Goal: Ask a question

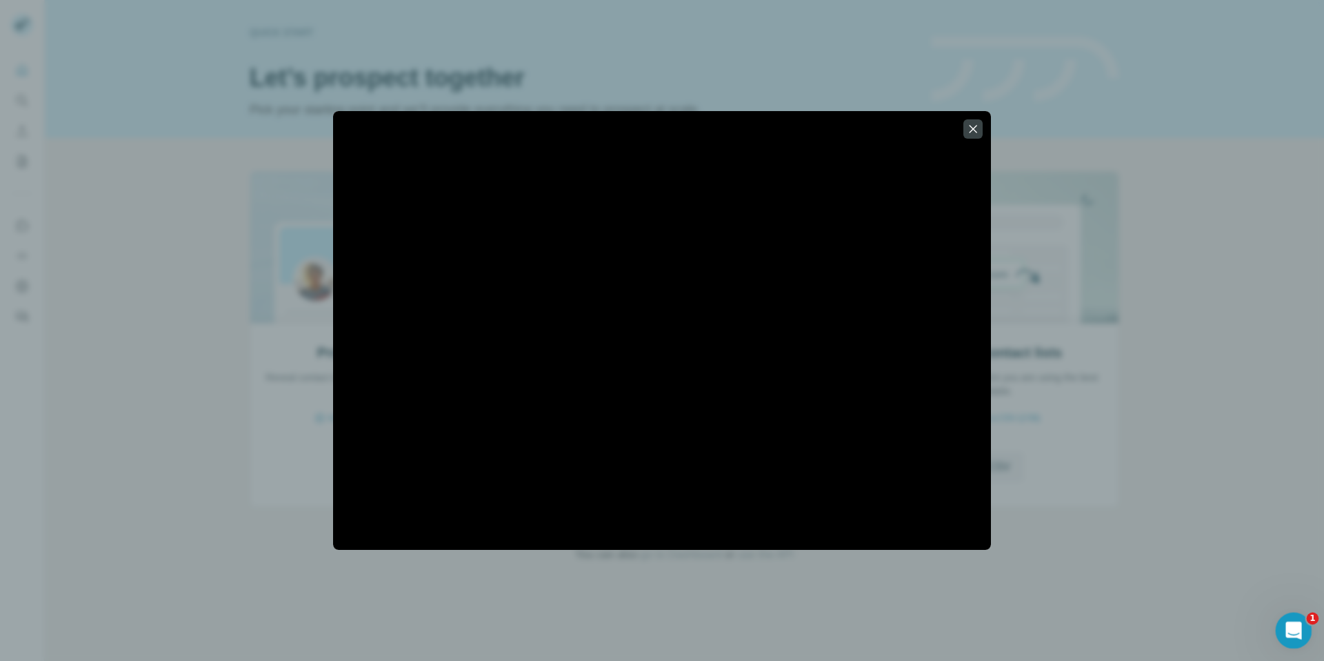
click at [1292, 636] on icon "Open Intercom Messenger" at bounding box center [1292, 628] width 23 height 23
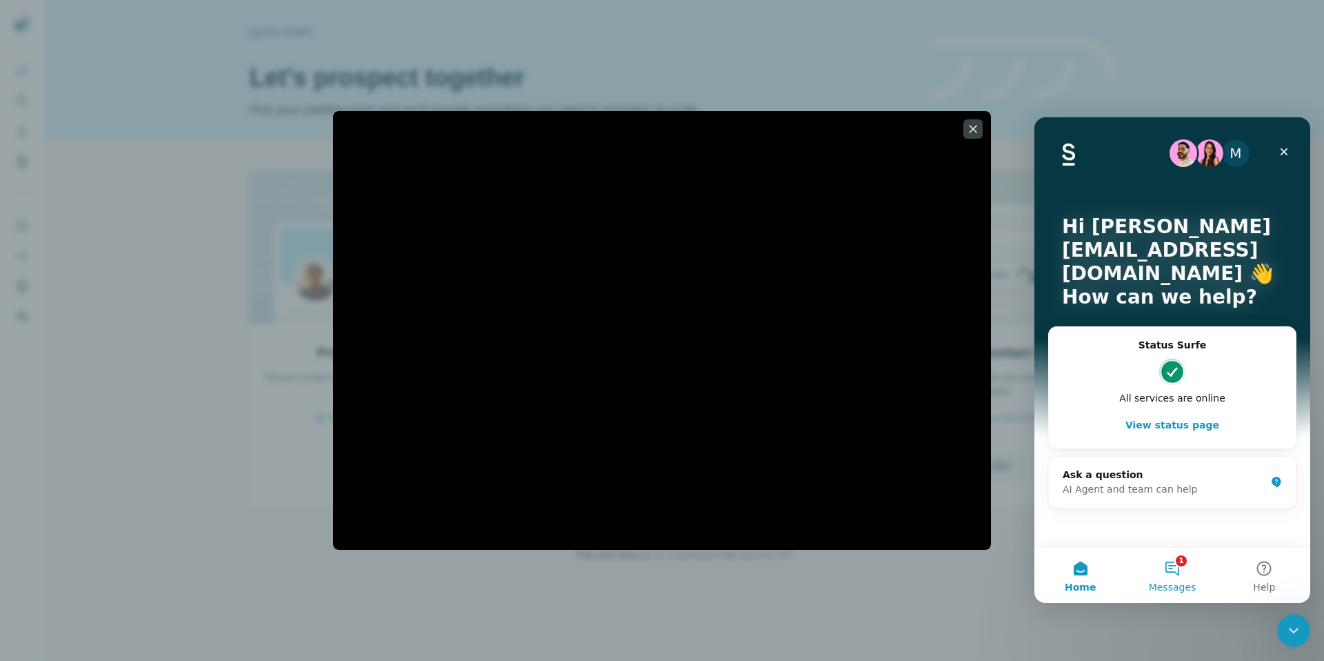
click at [1193, 559] on button "1 Messages" at bounding box center [1172, 575] width 92 height 55
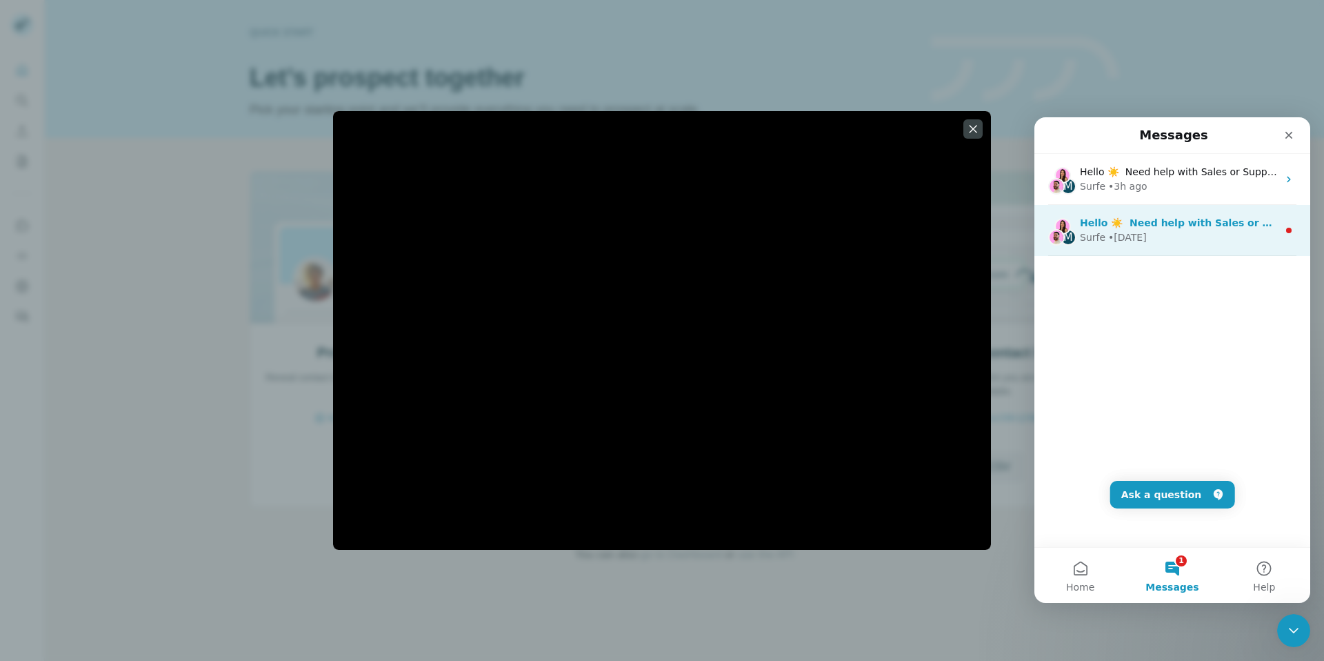
click at [1168, 212] on div "M Hello ☀️ ​ Need help with Sales or Support? We've got you covered! Surfe • [D…" at bounding box center [1172, 230] width 276 height 51
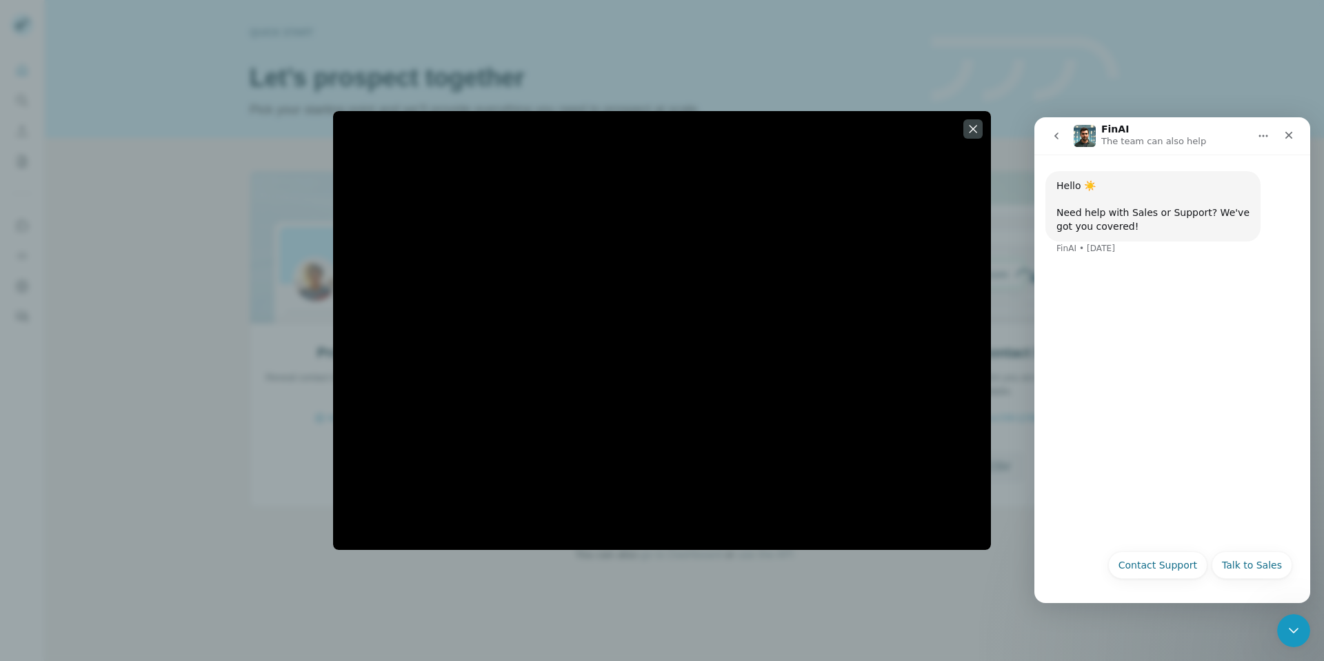
click at [1060, 133] on icon "go back" at bounding box center [1056, 135] width 11 height 11
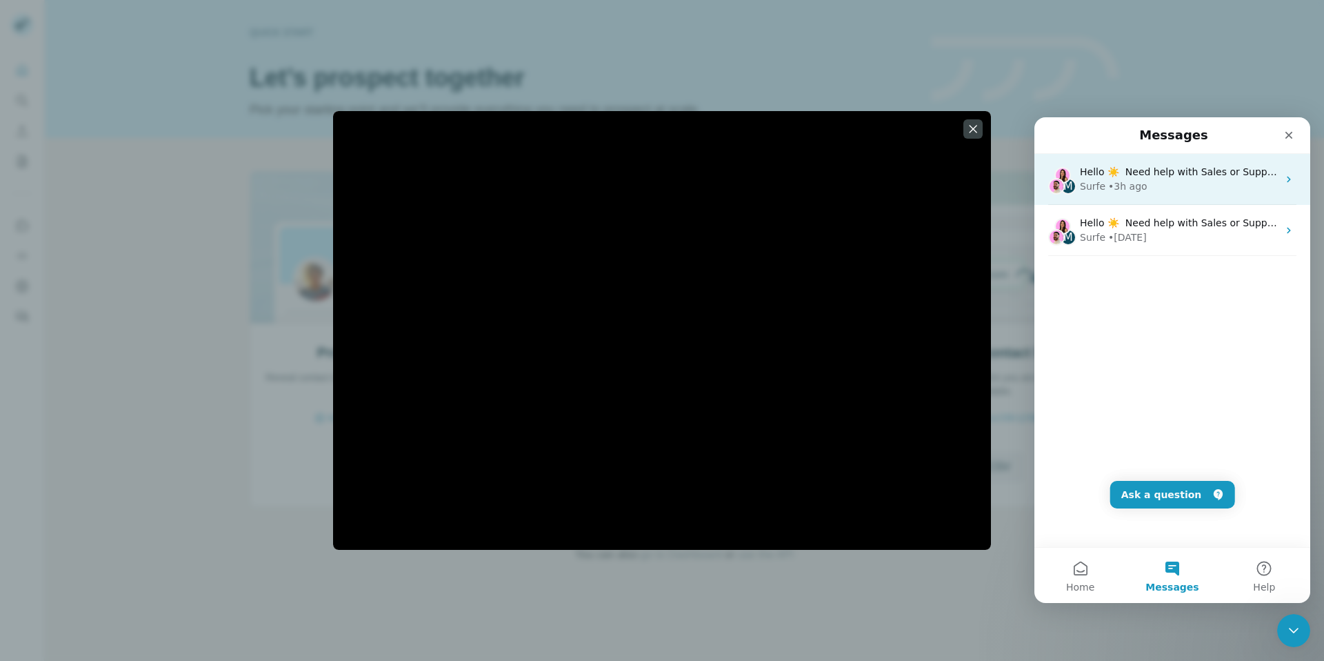
click at [1100, 183] on div "Surfe" at bounding box center [1093, 186] width 26 height 14
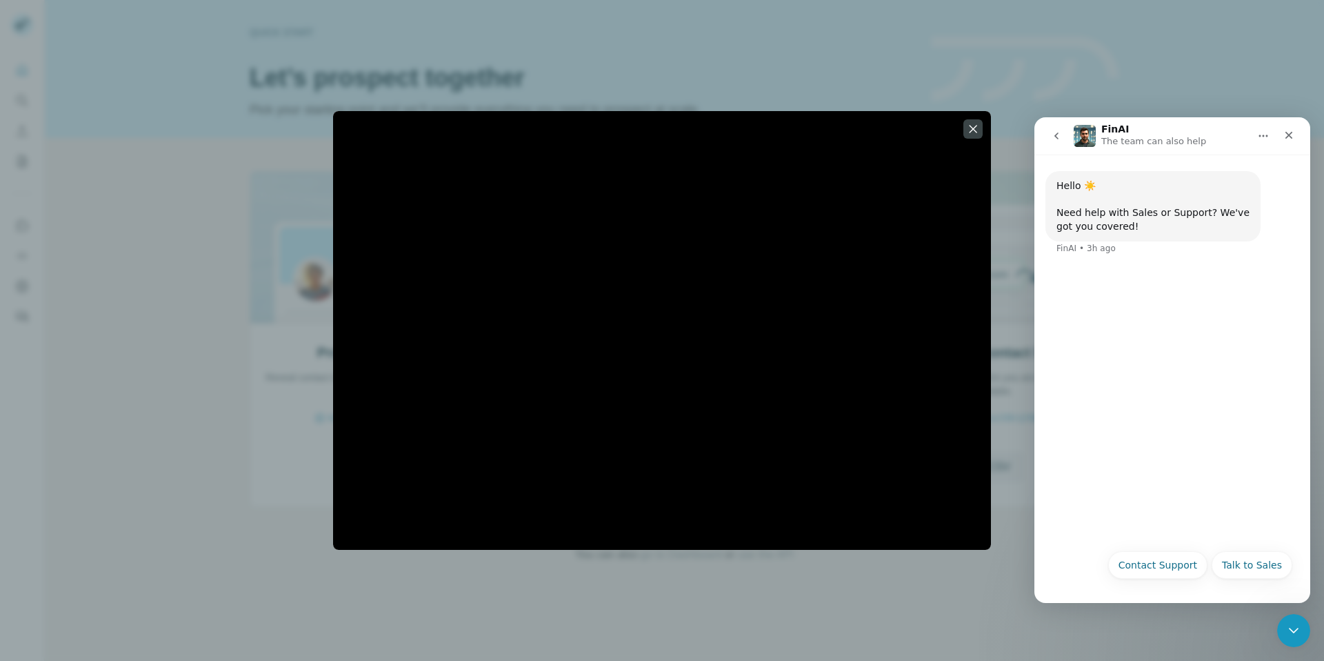
click at [1047, 137] on button "go back" at bounding box center [1056, 136] width 26 height 26
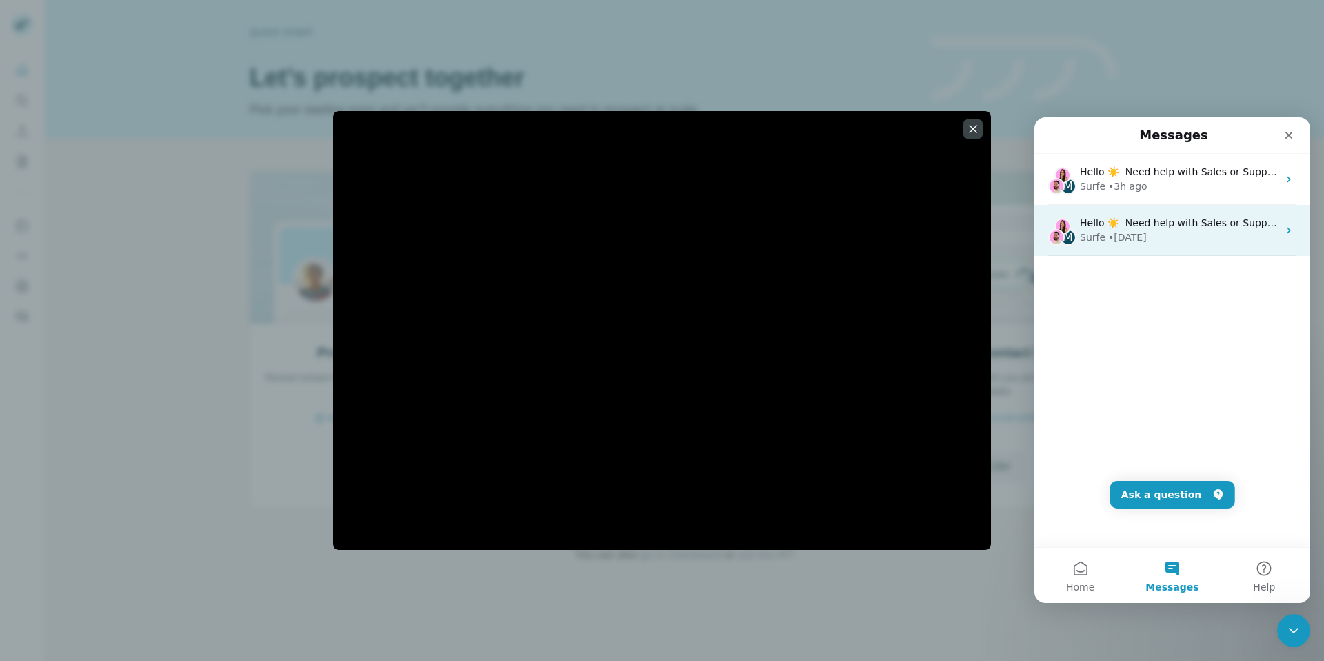
click at [1129, 243] on div "• [DATE]" at bounding box center [1127, 237] width 39 height 14
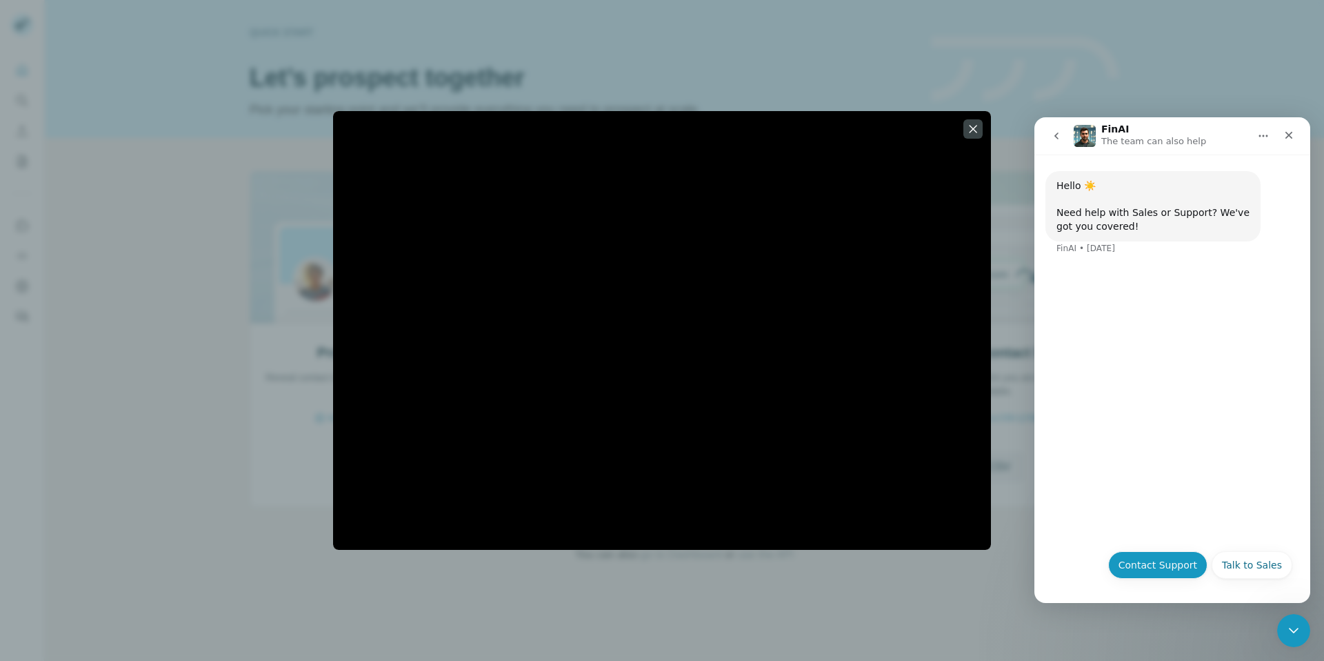
click at [1172, 563] on button "Contact Support" at bounding box center [1157, 565] width 99 height 28
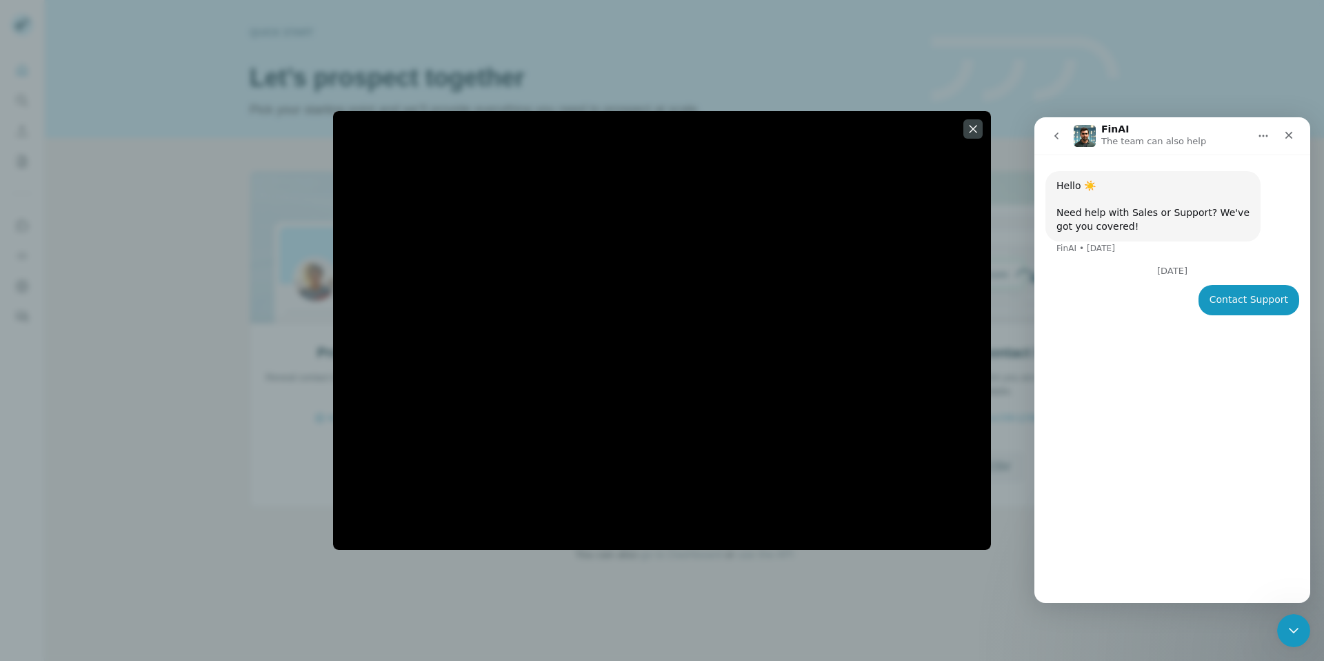
click at [1183, 357] on div "Hello ☀️ ​ Need help with Sales or Support? We've got you covered! [GEOGRAPHIC_…" at bounding box center [1172, 372] width 276 height 437
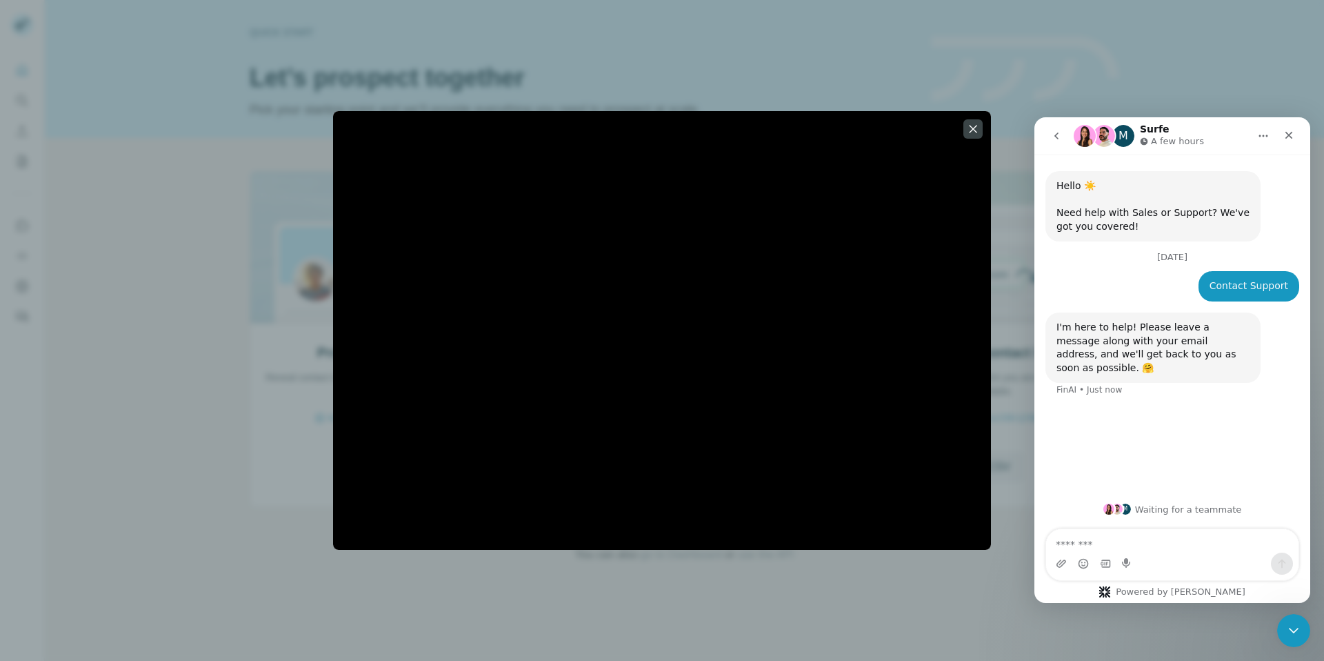
click at [1144, 534] on textarea "Message…" at bounding box center [1172, 540] width 252 height 23
type textarea "**********"
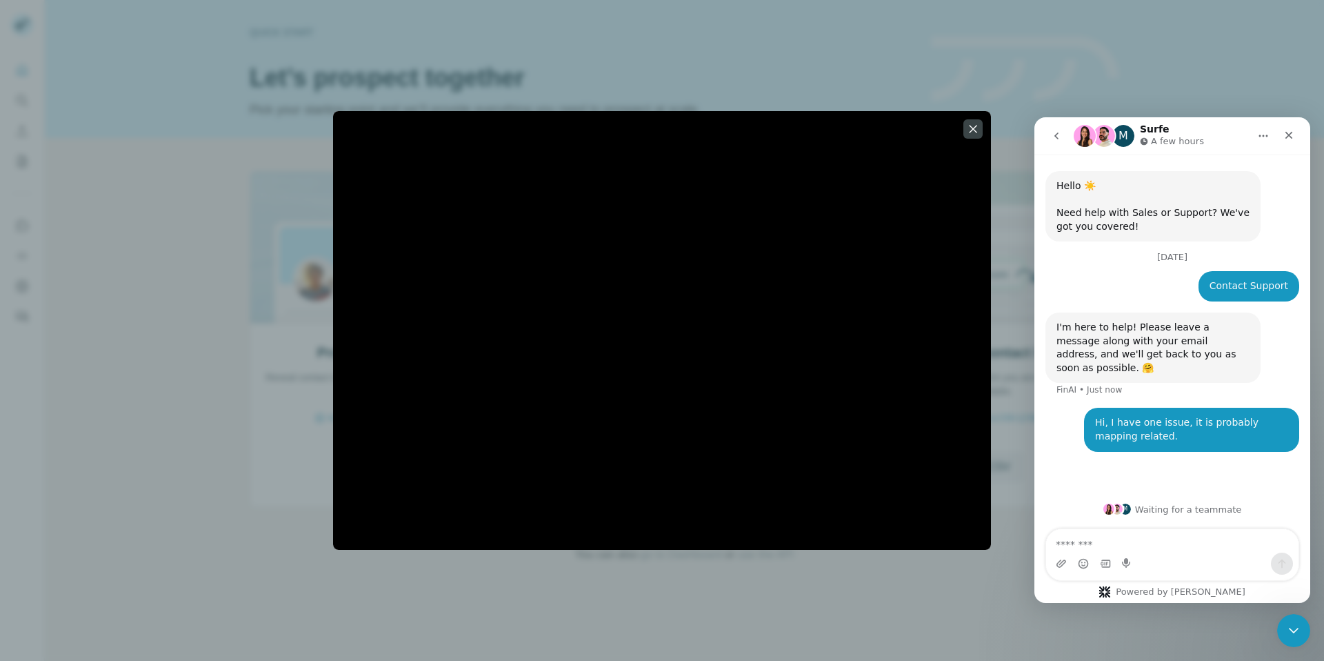
type textarea "*"
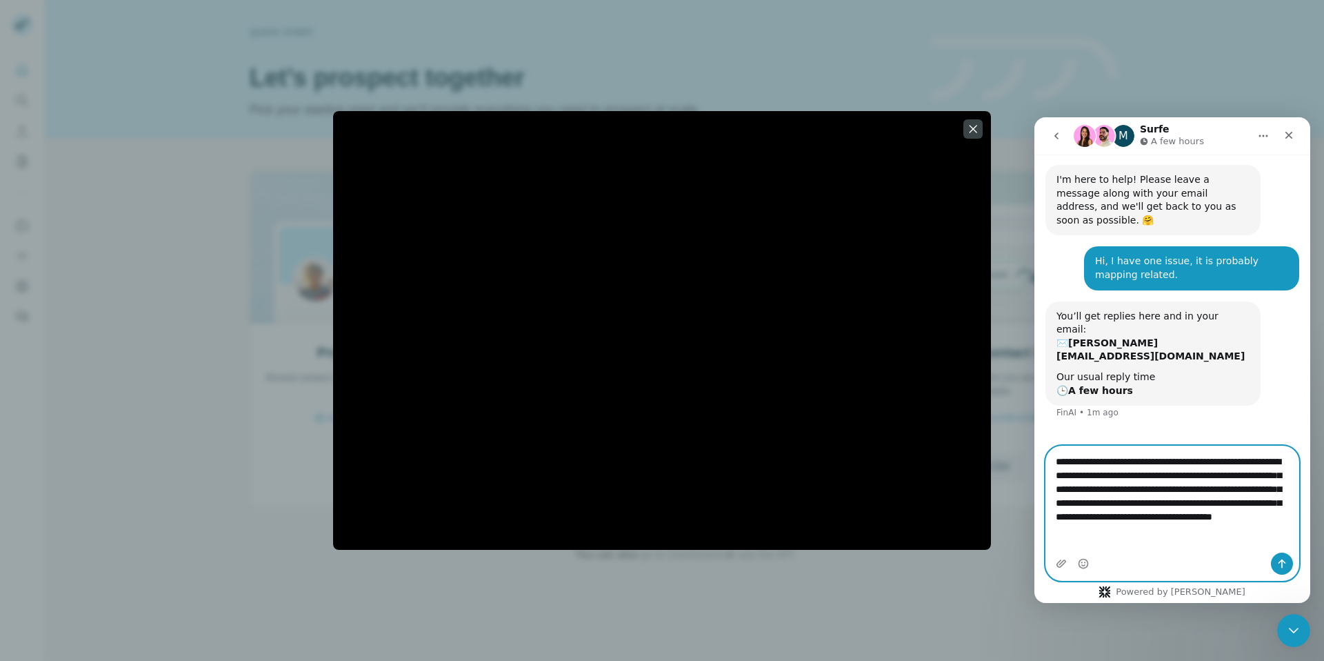
scroll to position [161, 0]
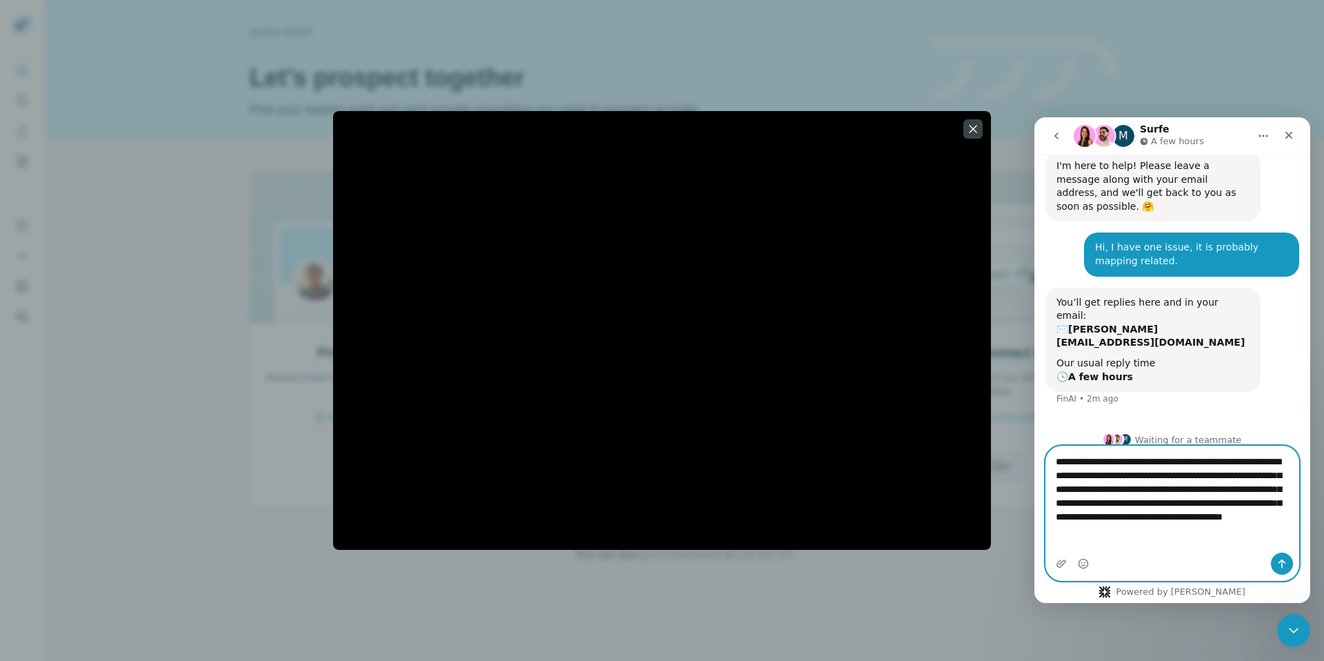
type textarea "**********"
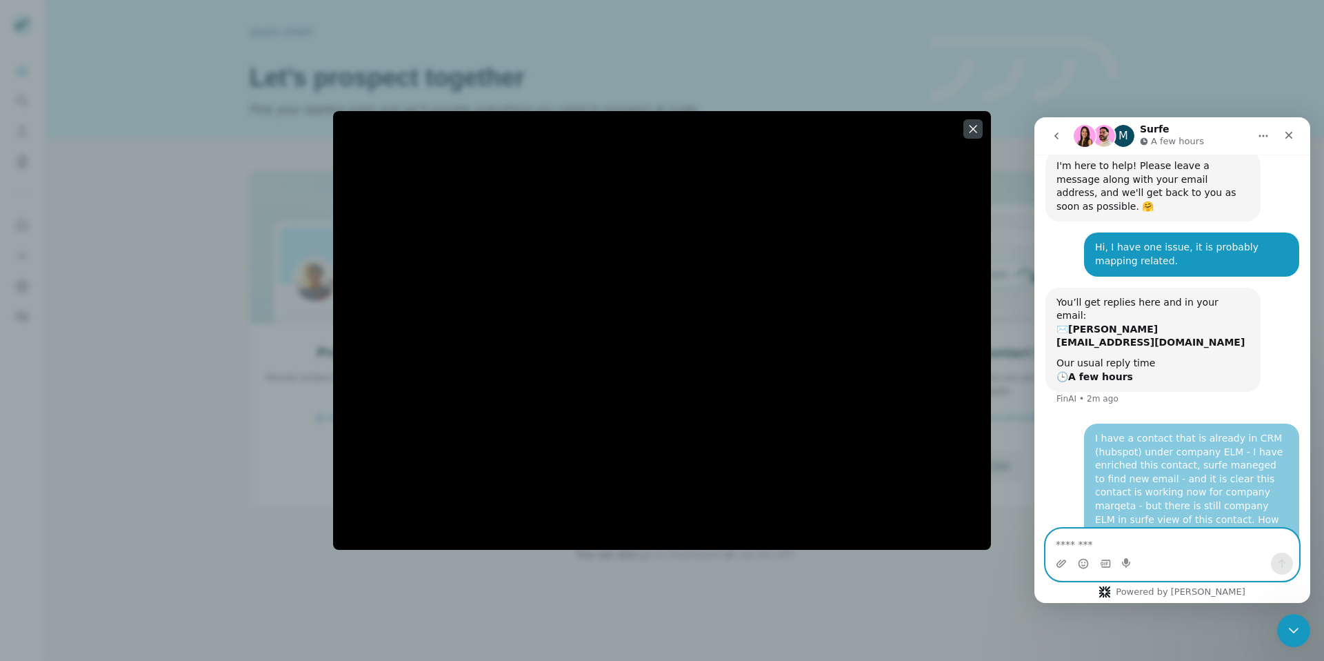
scroll to position [214, 0]
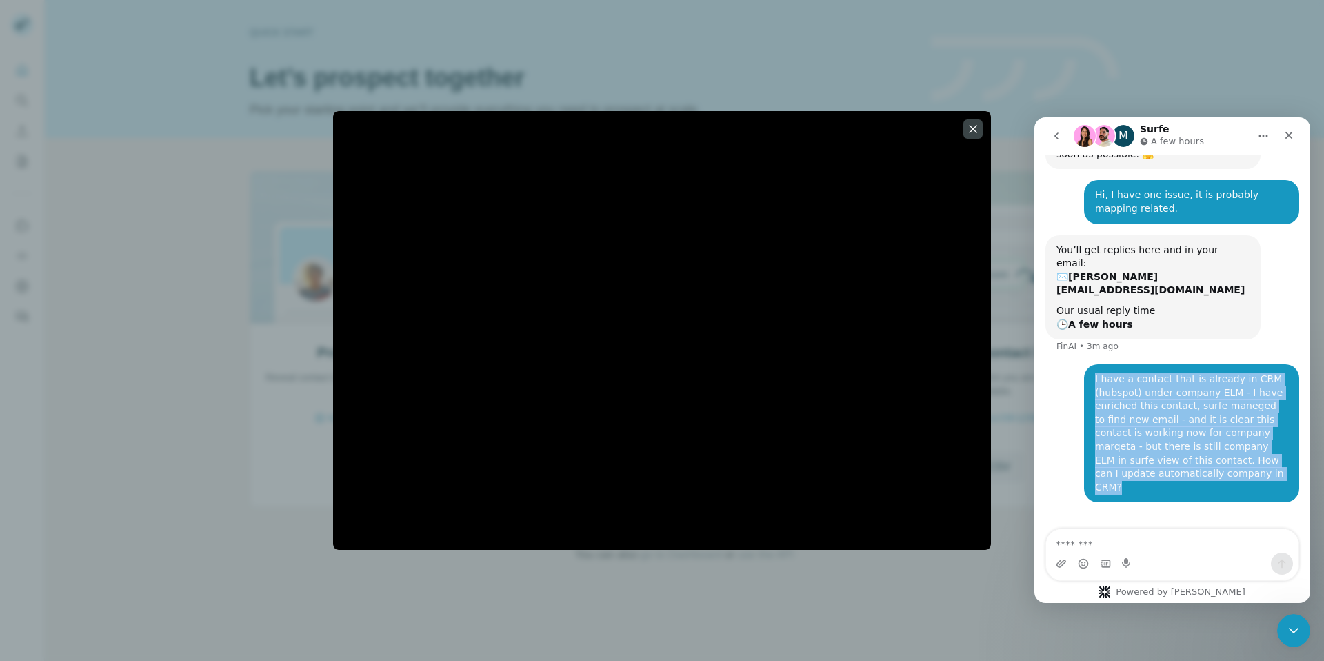
drag, startPoint x: 1087, startPoint y: 368, endPoint x: 1249, endPoint y: 461, distance: 187.2
click at [1249, 461] on div "I have a contact that is already in CRM (hubspot) under company ELM - I have en…" at bounding box center [1191, 432] width 193 height 121
copy div "I have a contact that is already in CRM (hubspot) under company ELM - I have en…"
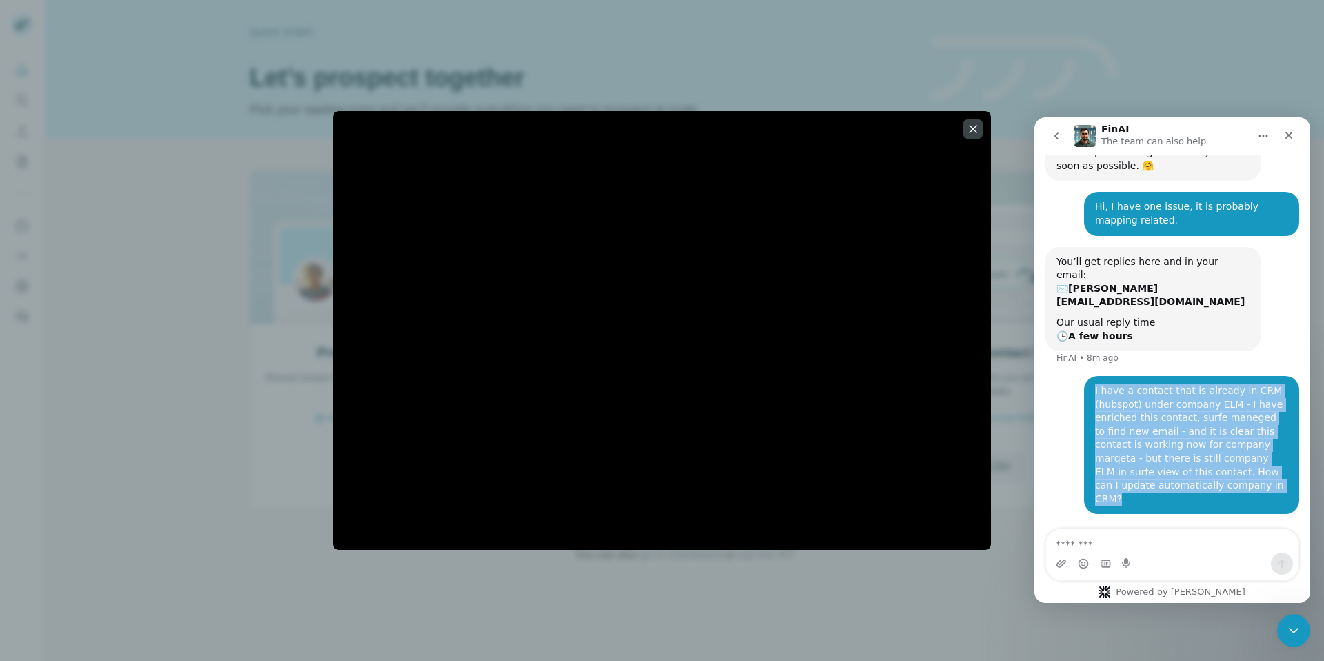
scroll to position [175, 0]
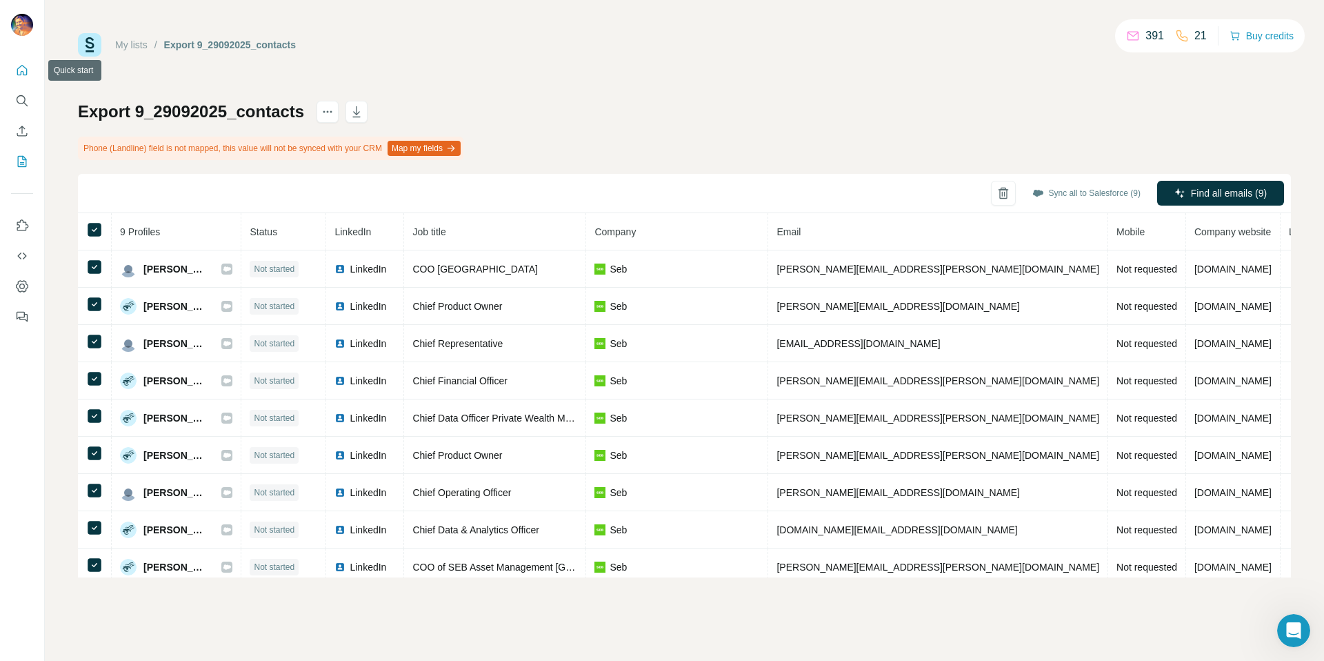
click at [32, 70] on button "Quick start" at bounding box center [22, 70] width 22 height 25
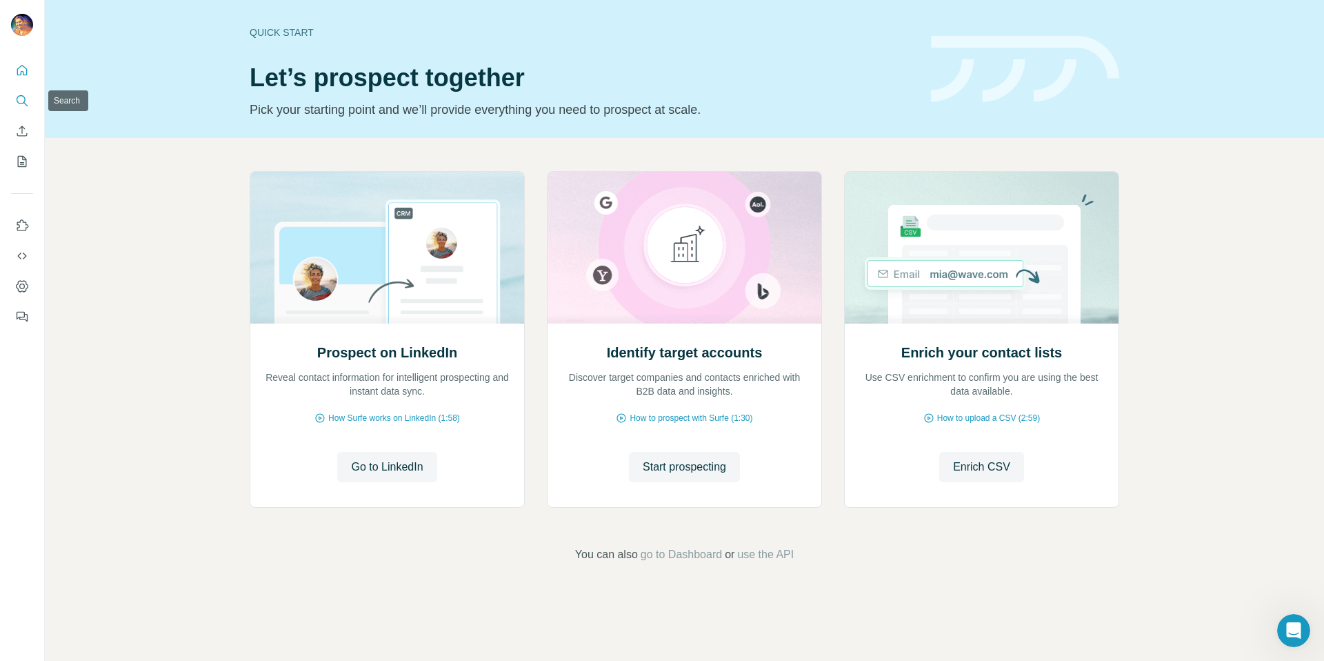
click at [23, 98] on icon "Search" at bounding box center [22, 101] width 14 height 14
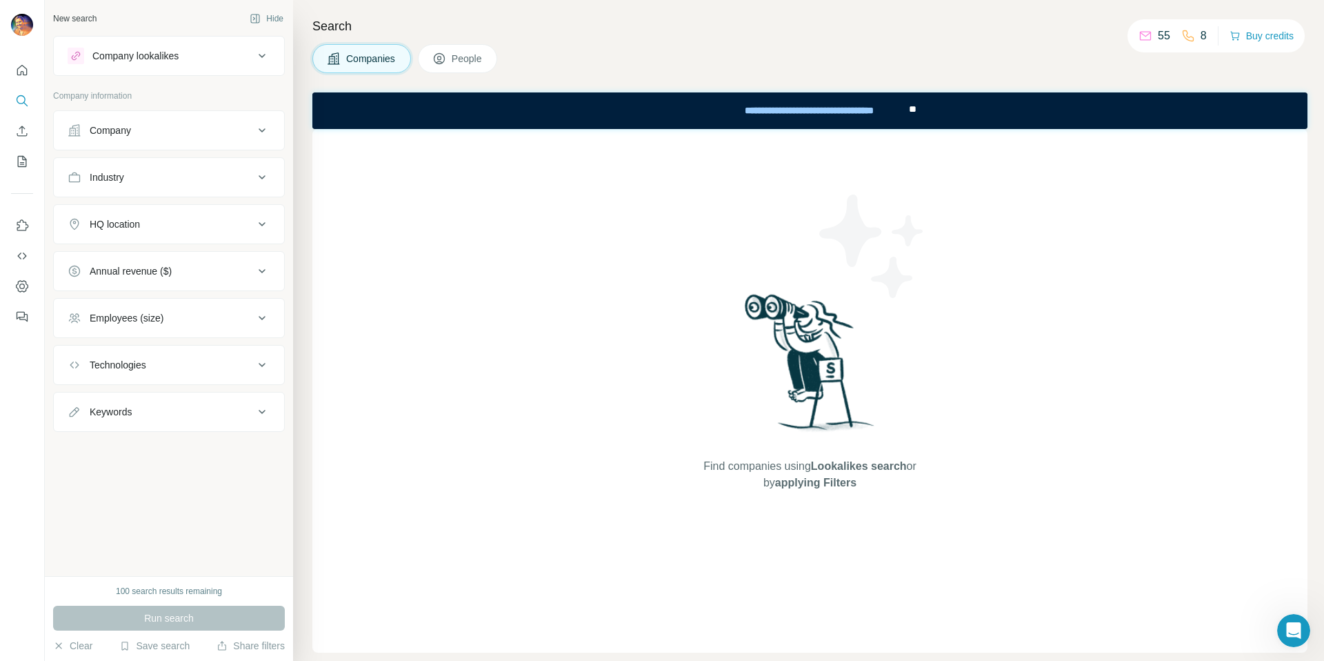
click at [445, 66] on button "People" at bounding box center [458, 58] width 80 height 29
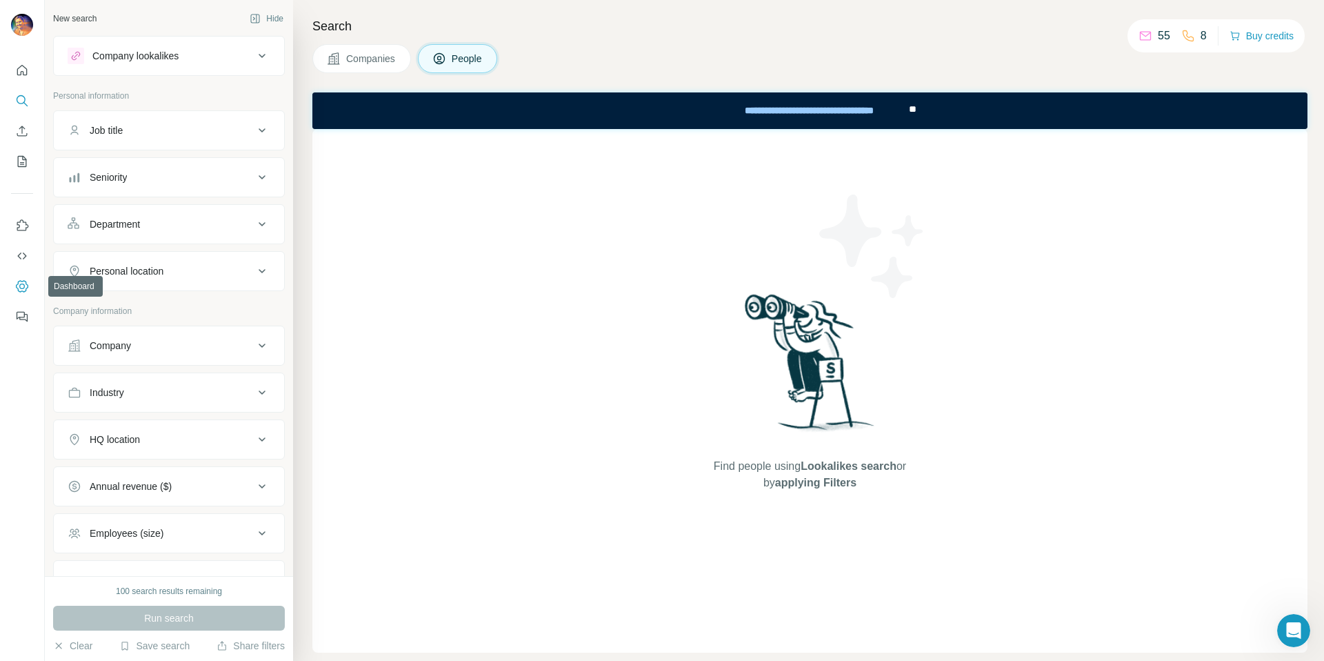
click at [17, 285] on icon "Dashboard" at bounding box center [22, 286] width 14 height 14
